Goal: Navigation & Orientation: Find specific page/section

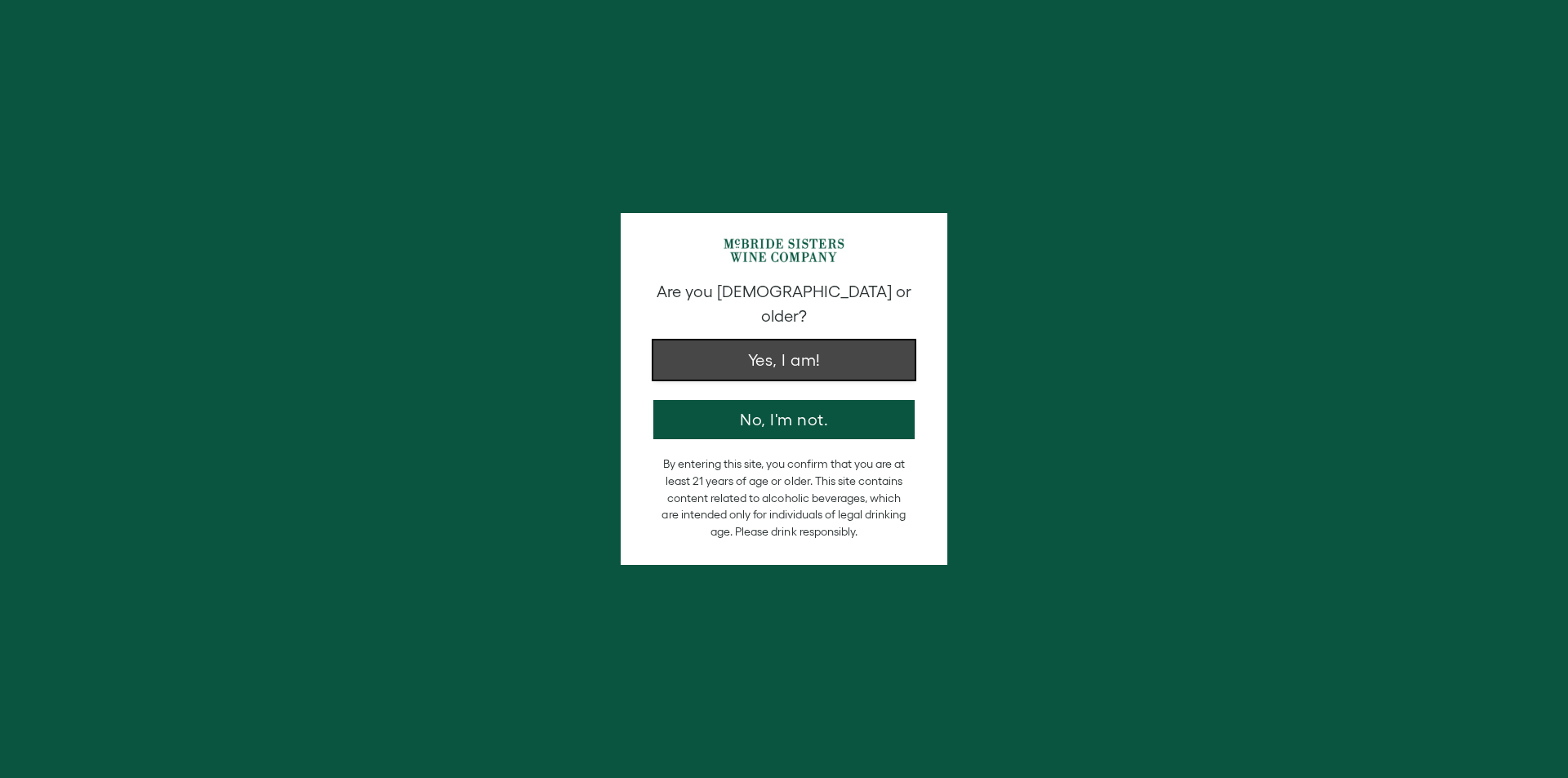
click at [756, 341] on button "Yes, I am!" at bounding box center [784, 360] width 262 height 39
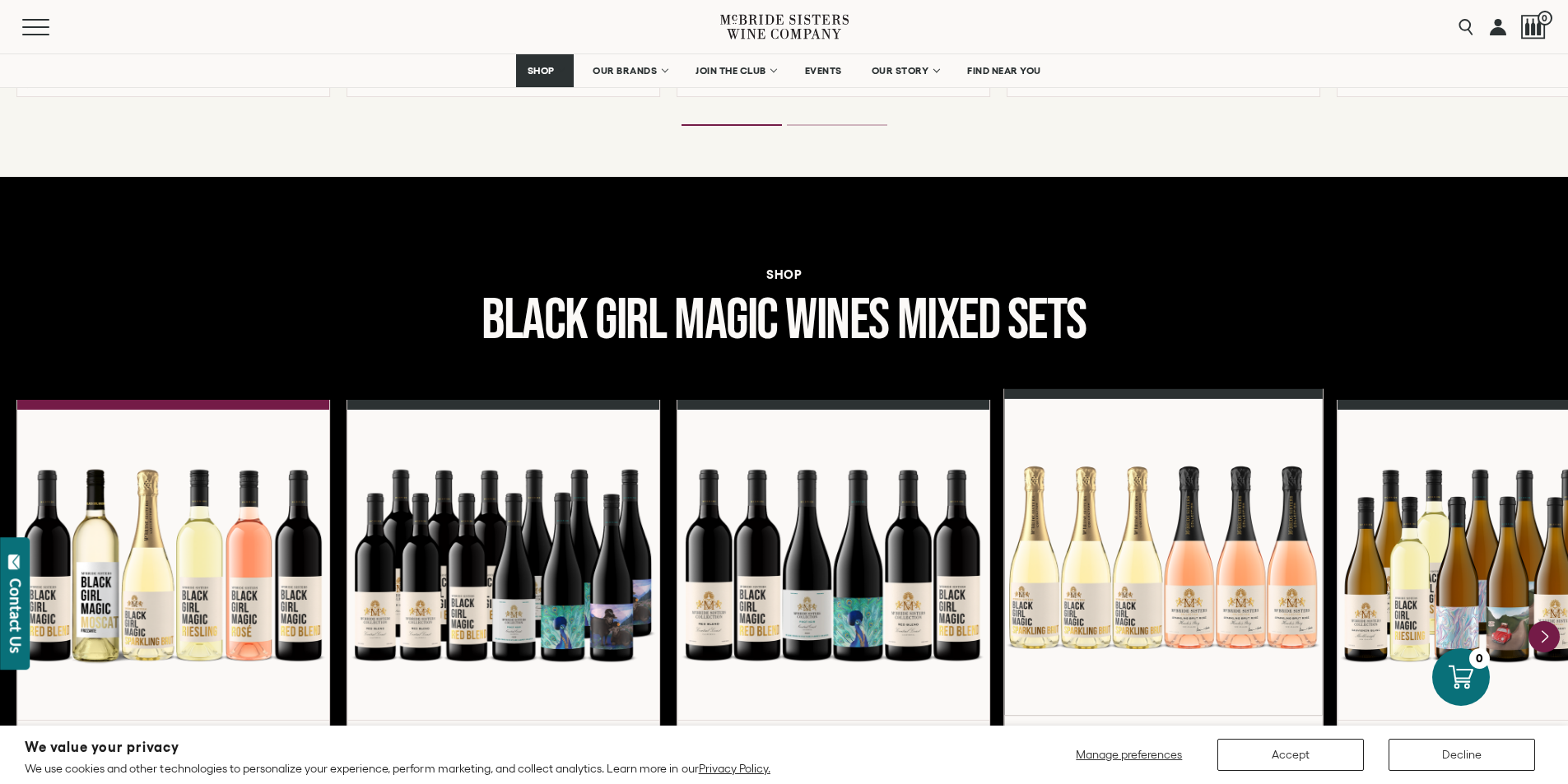
scroll to position [2221, 0]
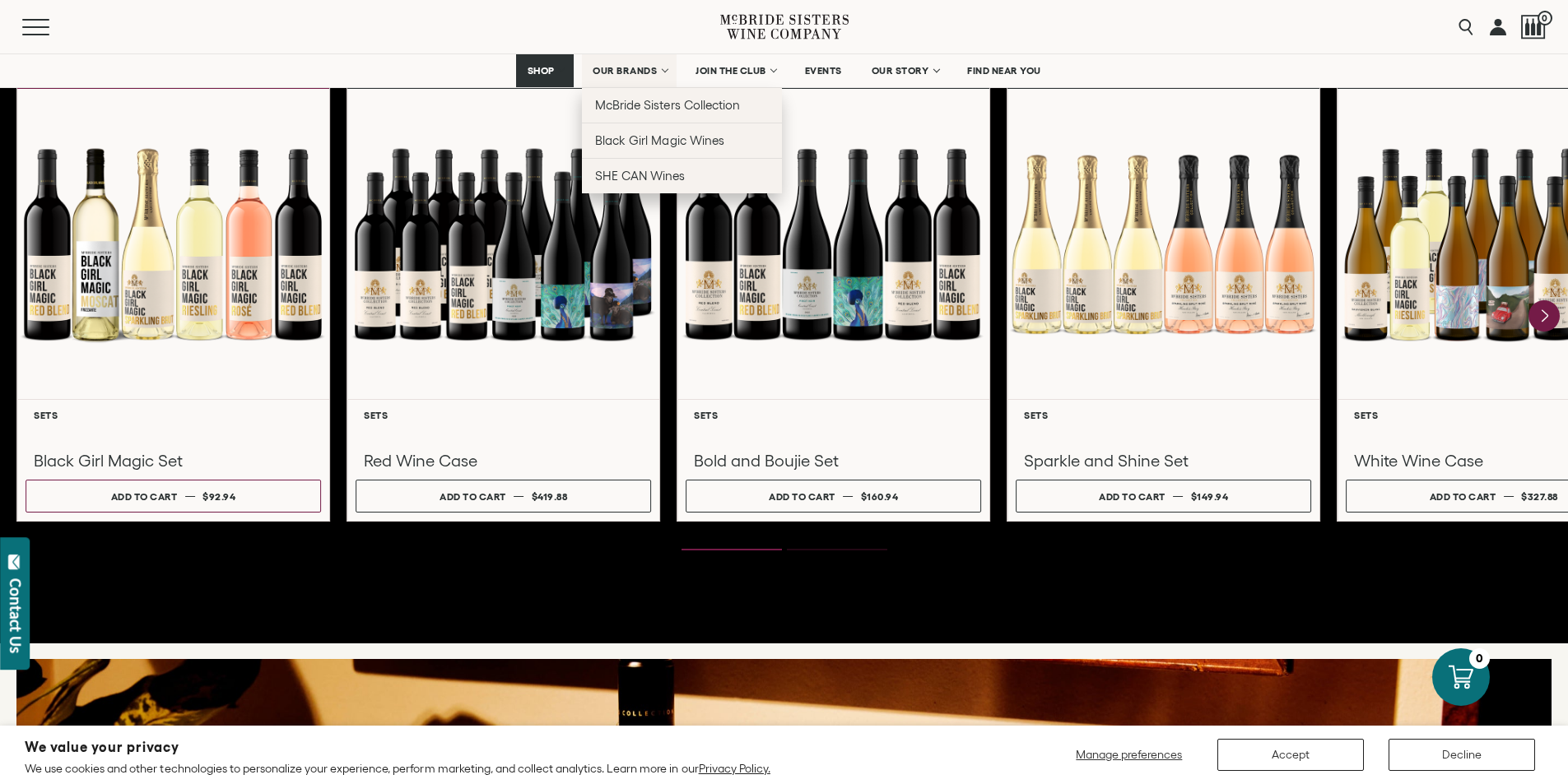
click at [615, 73] on span "OUR BRANDS" at bounding box center [624, 70] width 64 height 11
